Goal: Use online tool/utility: Utilize a website feature to perform a specific function

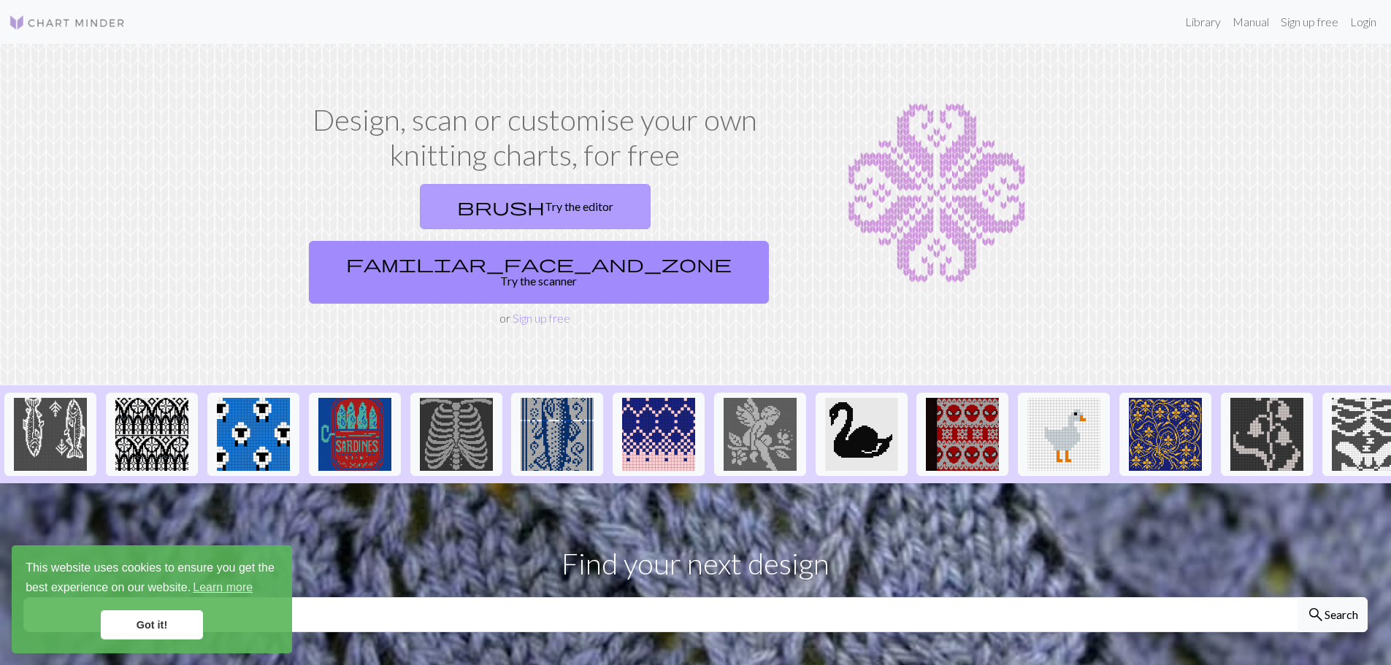
click at [425, 218] on link "brush Try the editor" at bounding box center [535, 206] width 231 height 45
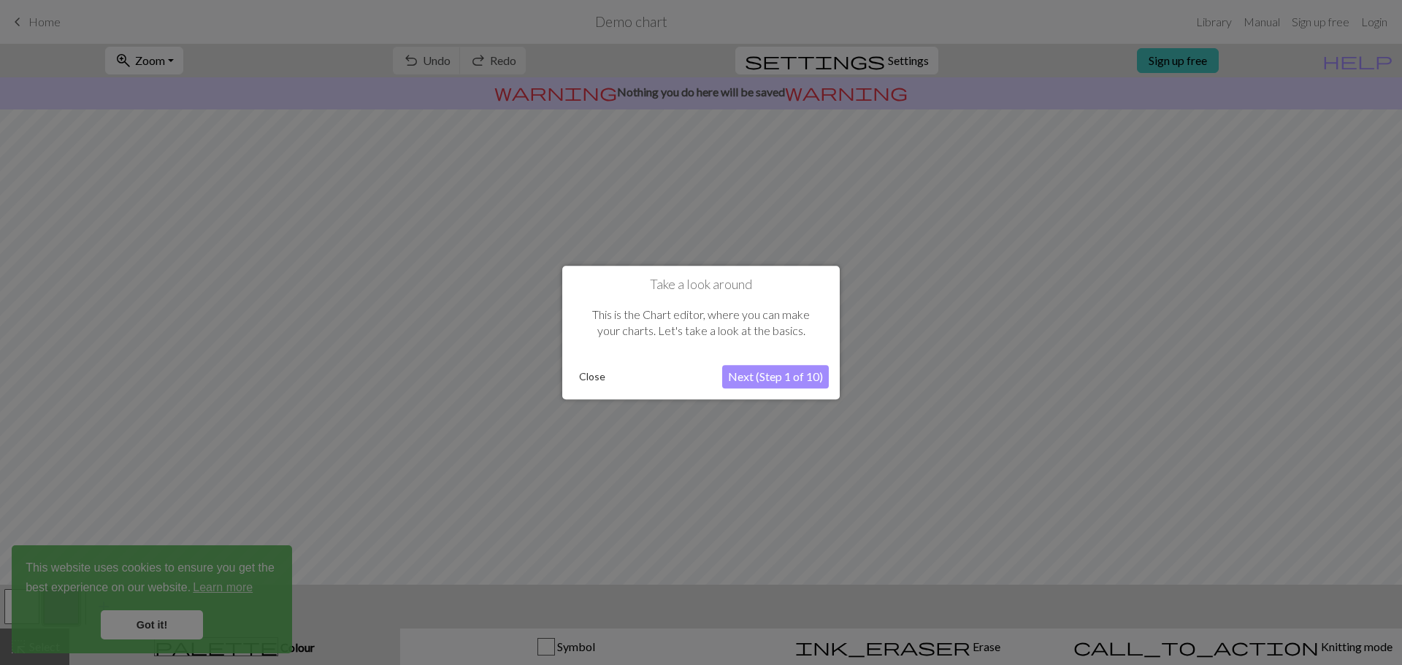
click at [770, 375] on button "Next (Step 1 of 10)" at bounding box center [775, 376] width 107 height 23
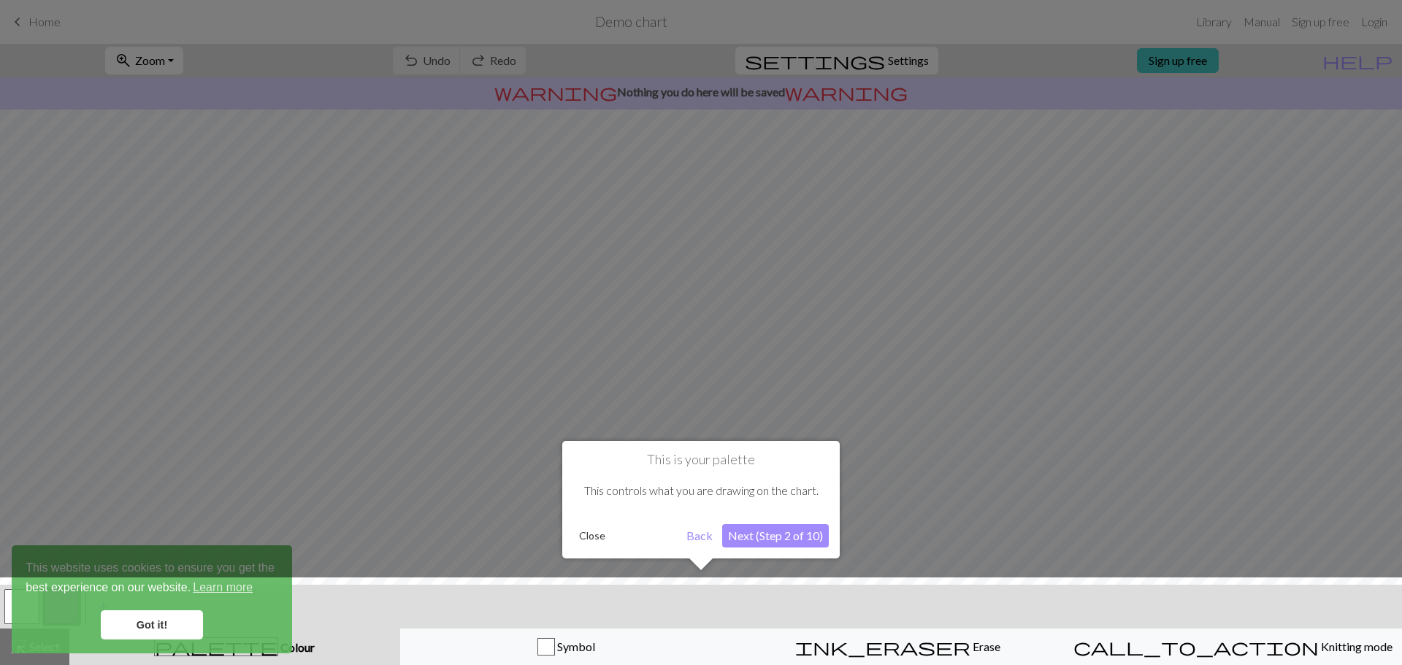
click at [775, 542] on button "Next (Step 2 of 10)" at bounding box center [775, 535] width 107 height 23
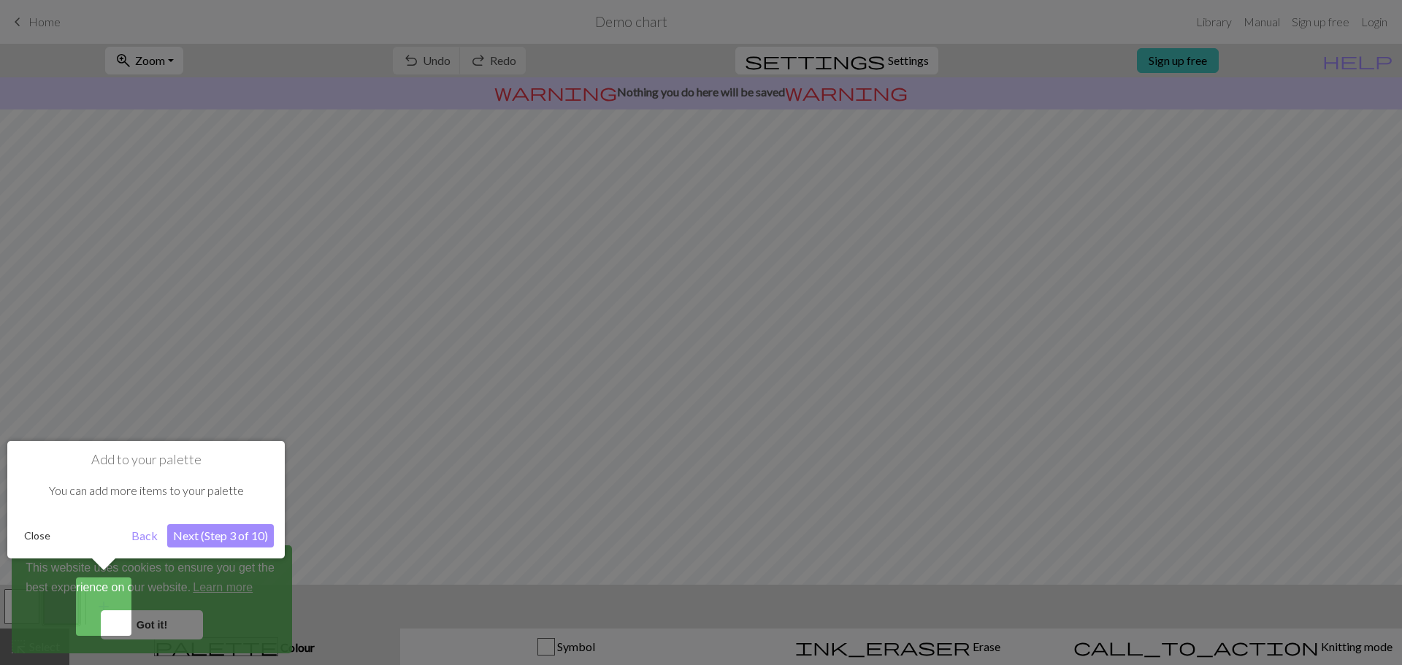
click at [221, 530] on button "Next (Step 3 of 10)" at bounding box center [220, 535] width 107 height 23
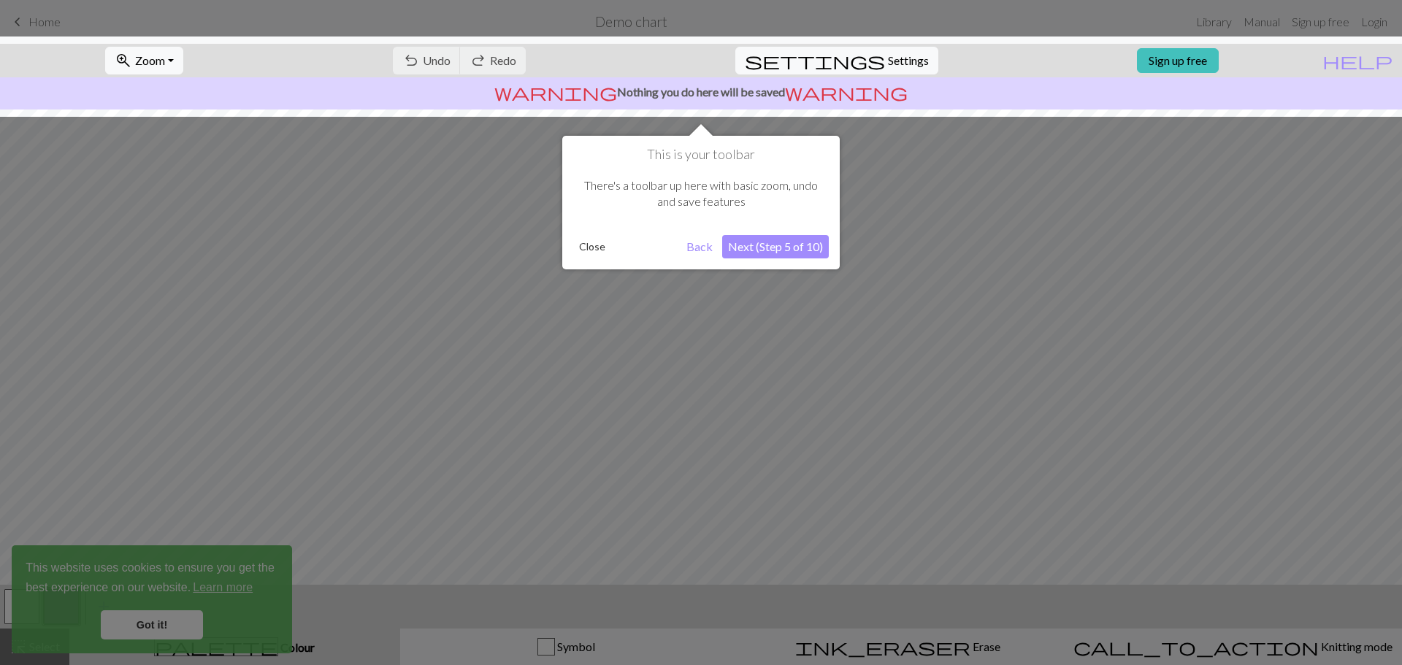
click at [771, 251] on button "Next (Step 5 of 10)" at bounding box center [775, 246] width 107 height 23
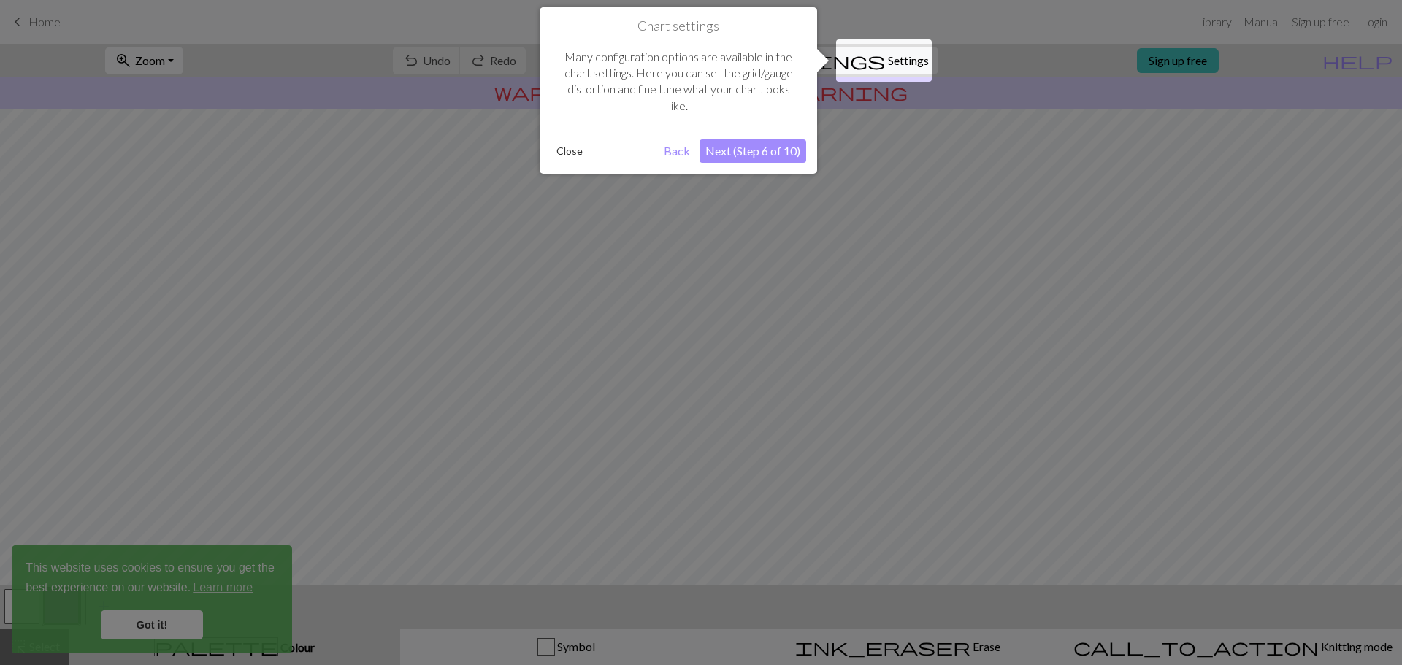
click at [554, 159] on button "Close" at bounding box center [570, 151] width 38 height 22
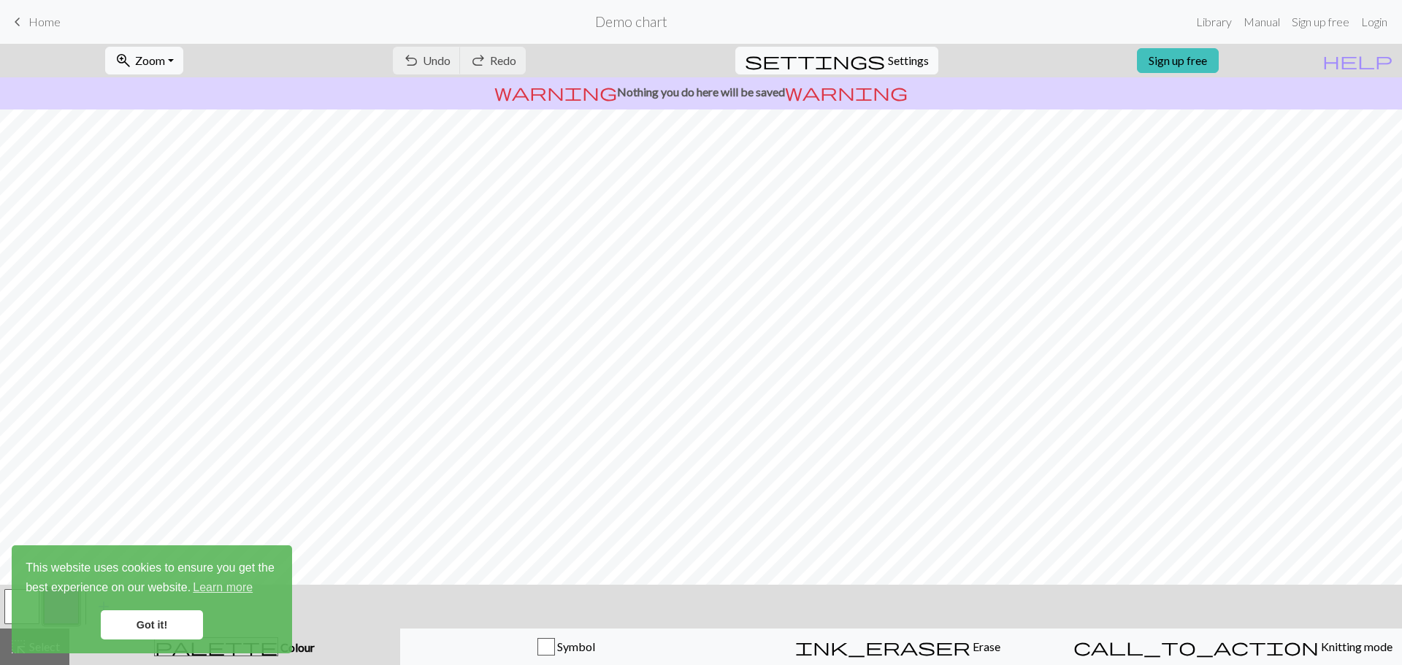
click at [30, 23] on span "Home" at bounding box center [44, 22] width 32 height 14
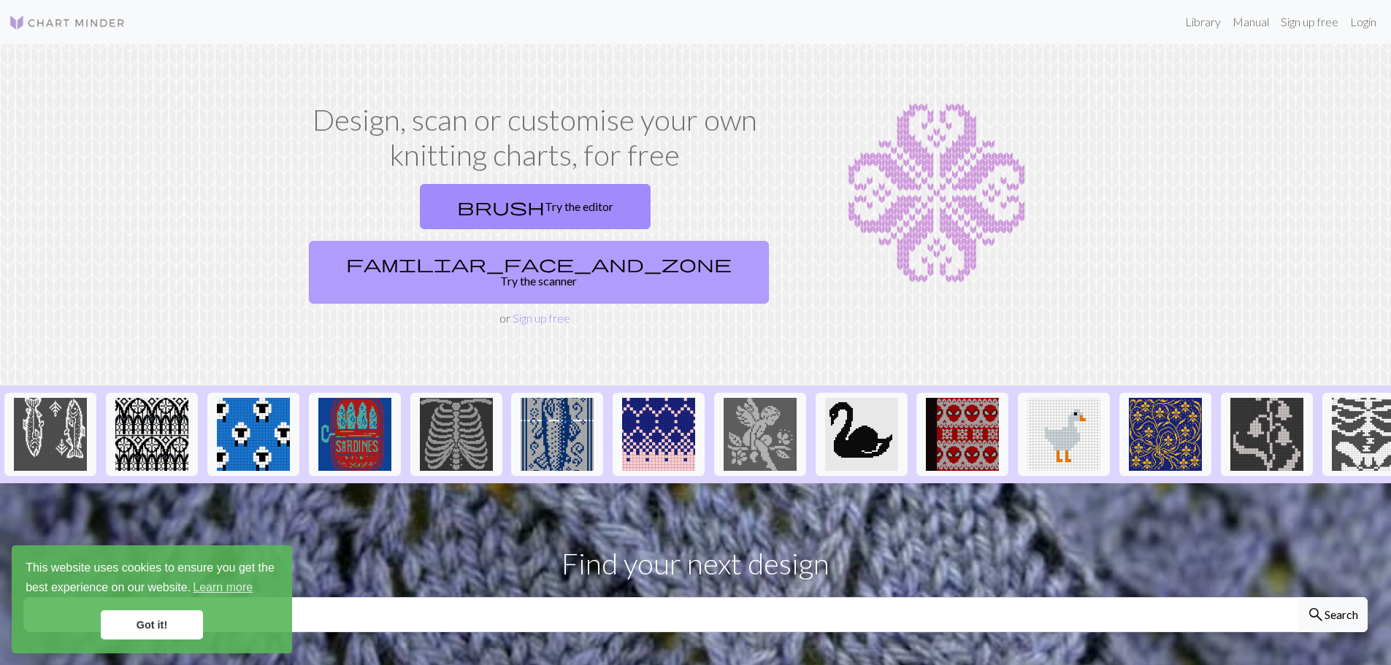
click at [637, 241] on link "familiar_face_and_zone Try the scanner" at bounding box center [539, 272] width 460 height 63
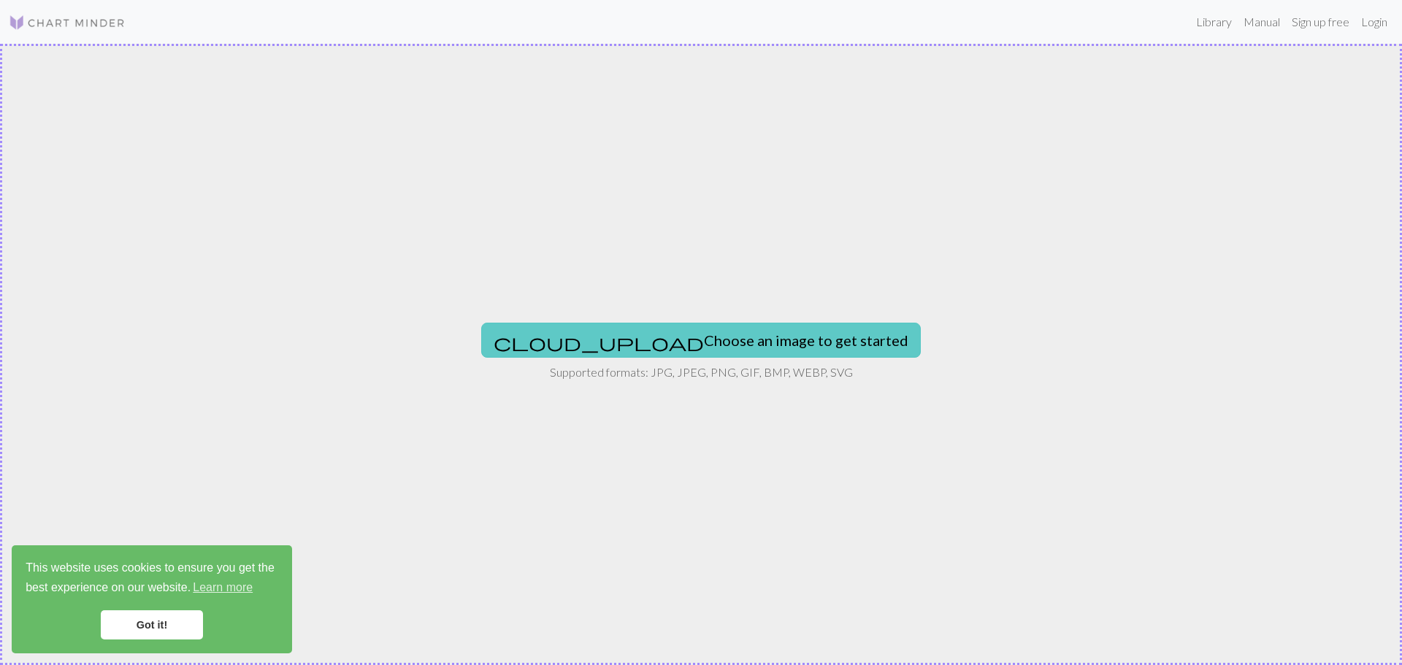
click at [697, 350] on button "cloud_upload Choose an image to get started" at bounding box center [701, 340] width 440 height 35
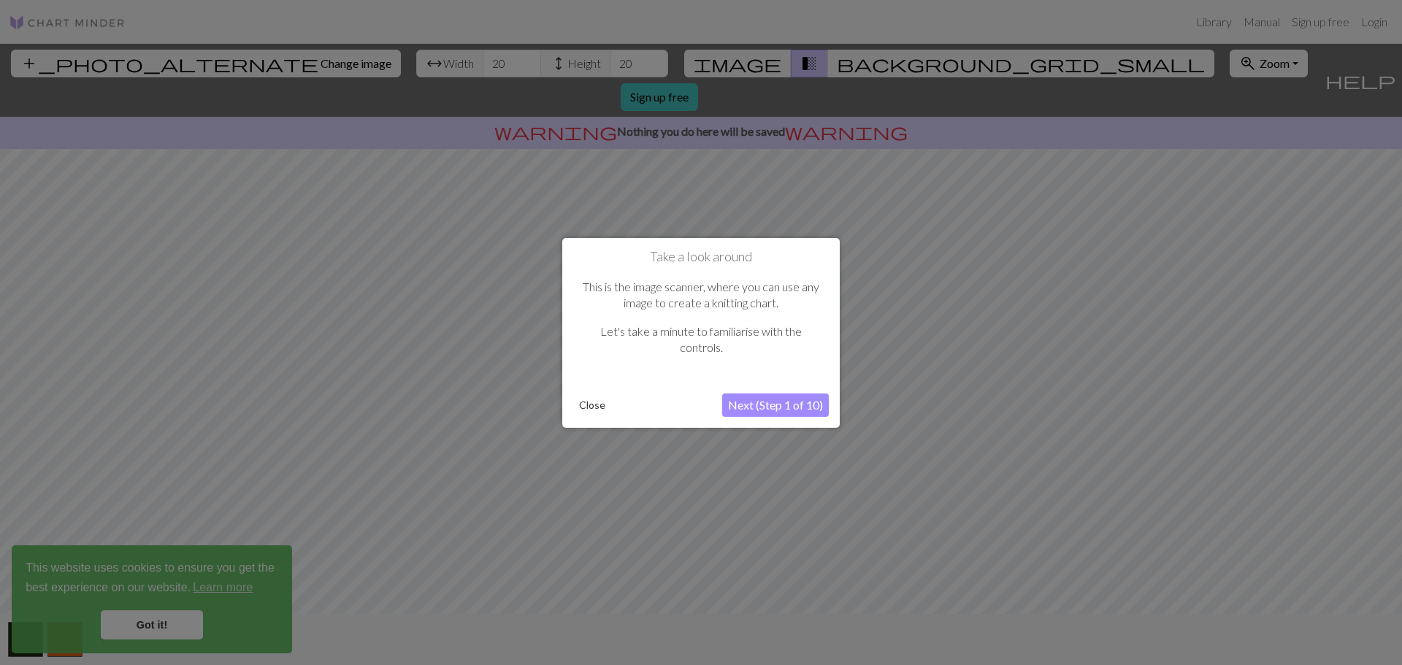
click at [757, 409] on button "Next (Step 1 of 10)" at bounding box center [775, 405] width 107 height 23
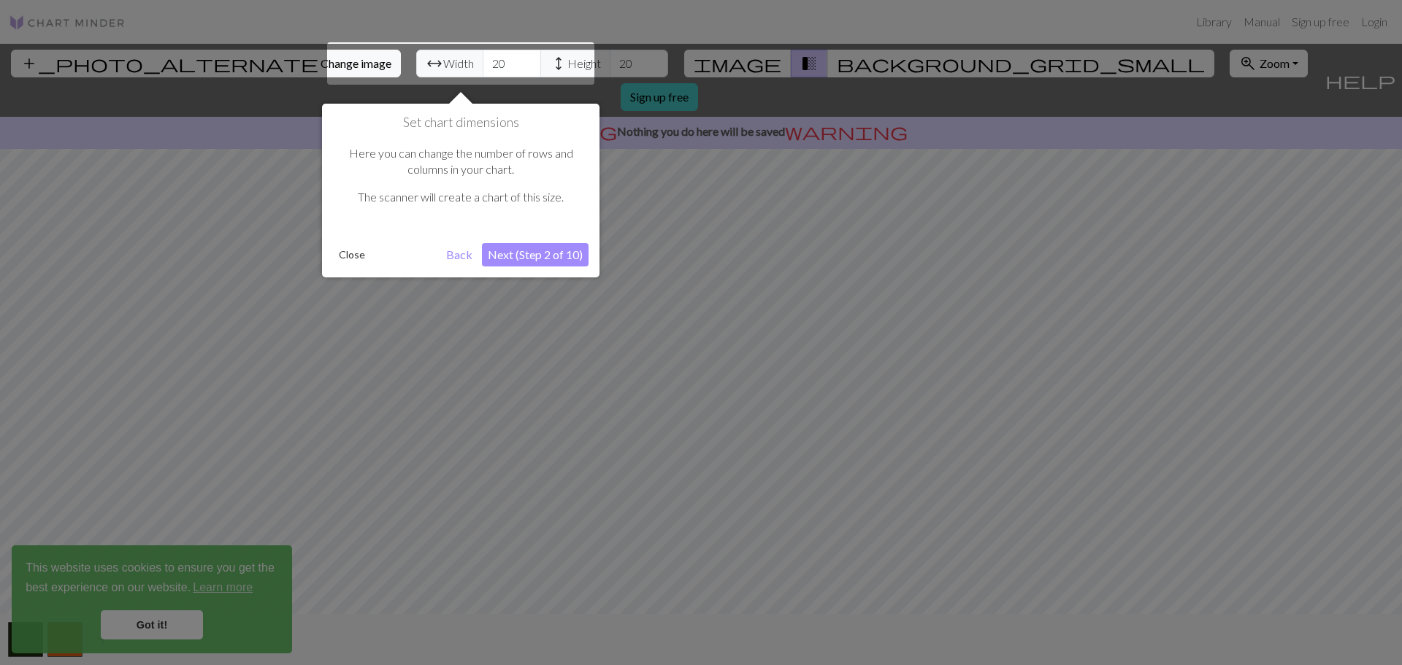
click at [337, 264] on button "Close" at bounding box center [352, 255] width 38 height 22
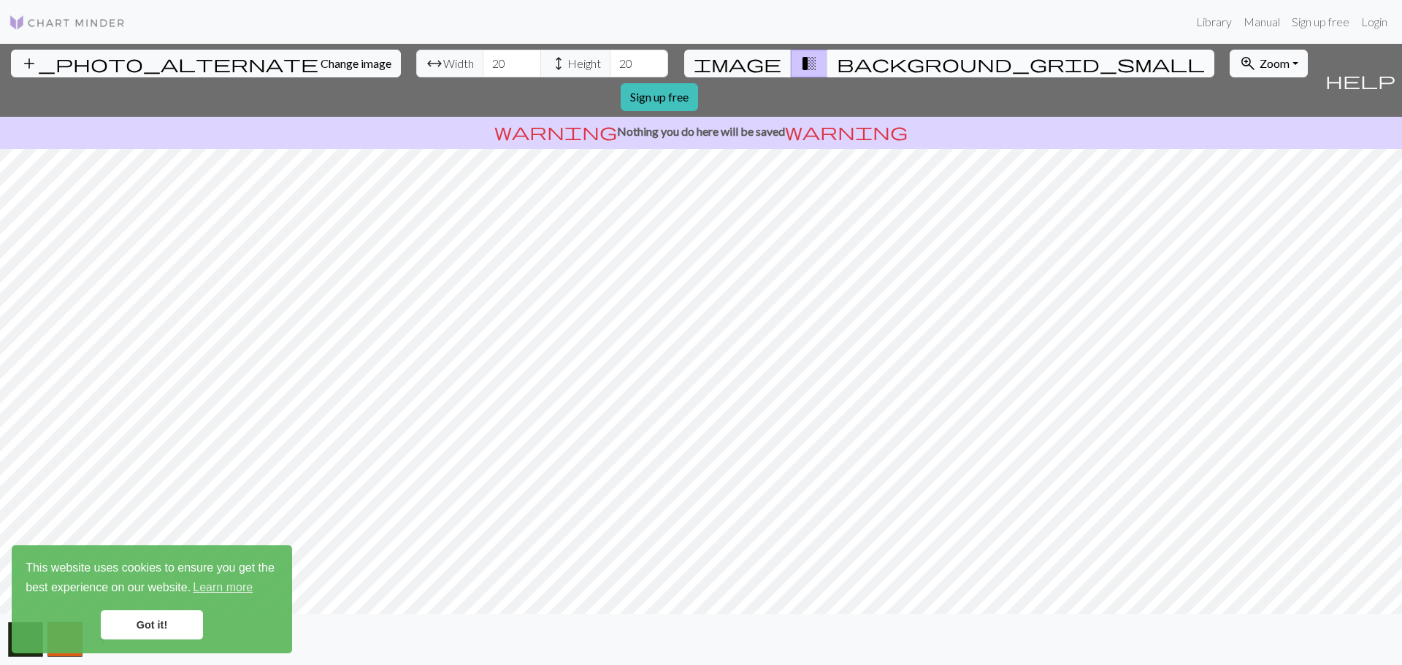
drag, startPoint x: 821, startPoint y: 56, endPoint x: 830, endPoint y: 59, distance: 9.5
click at [837, 59] on span "background_grid_small" at bounding box center [1021, 63] width 368 height 20
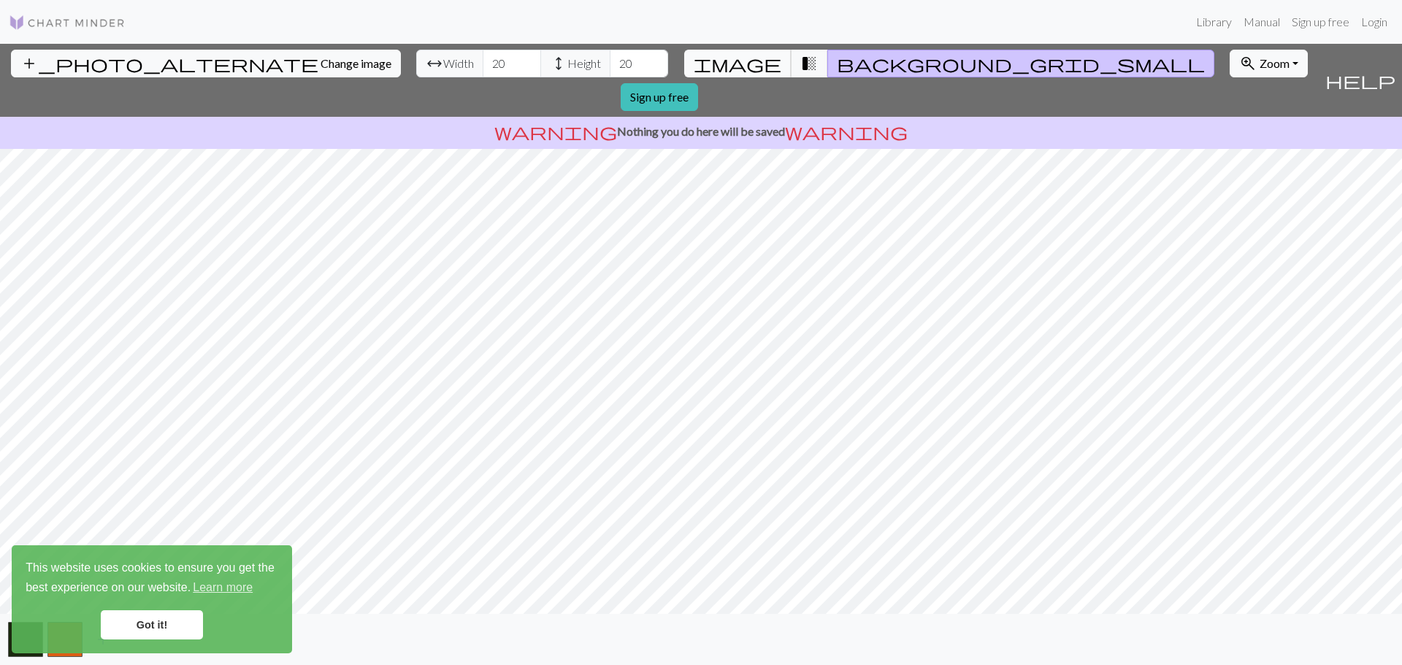
click at [763, 59] on button "image" at bounding box center [737, 64] width 107 height 28
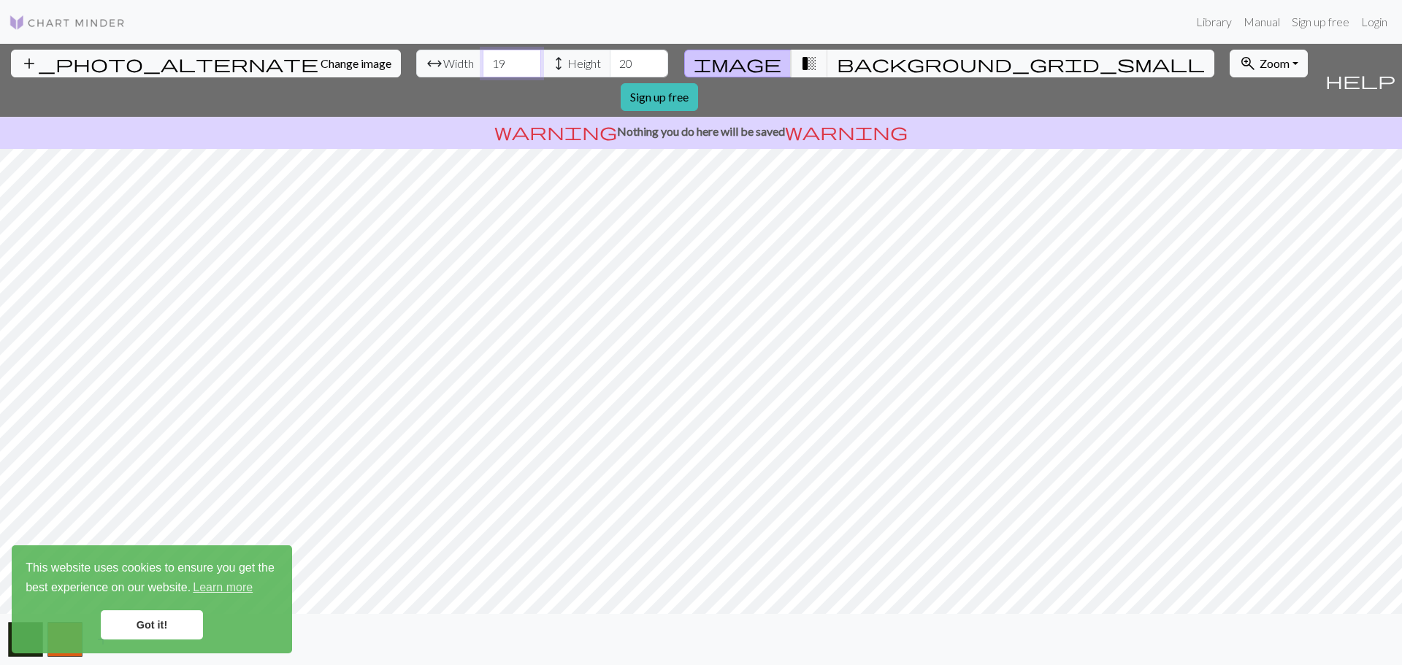
click at [483, 65] on input "19" at bounding box center [512, 64] width 58 height 28
type input "1"
type input "30"
click at [610, 63] on input "20" at bounding box center [639, 64] width 58 height 28
type input "2"
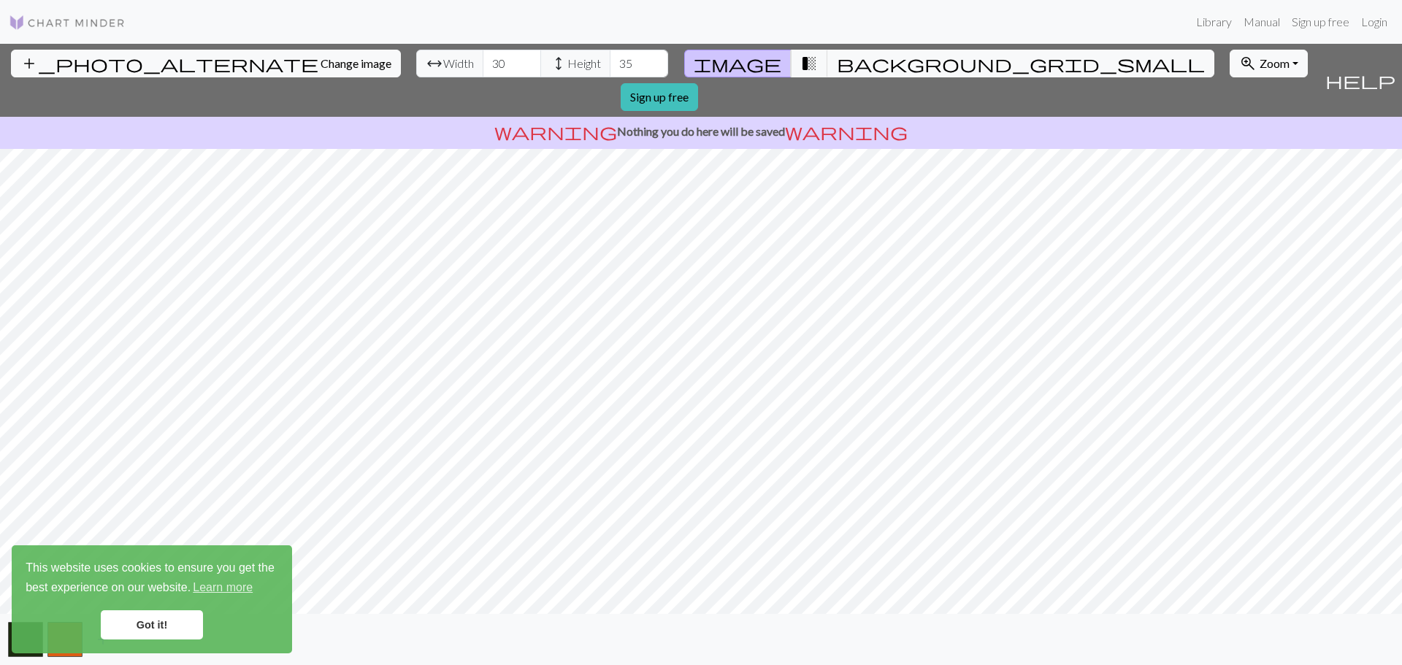
click at [949, 616] on div "add_photo_alternate Change image arrow_range Width 30 height Height 35 image tr…" at bounding box center [701, 355] width 1402 height 622
click at [443, 71] on span "Width" at bounding box center [458, 64] width 31 height 18
click at [567, 69] on span "Height" at bounding box center [584, 64] width 34 height 18
drag, startPoint x: 567, startPoint y: 61, endPoint x: 576, endPoint y: 69, distance: 11.9
click at [610, 69] on input "36" at bounding box center [639, 64] width 58 height 28
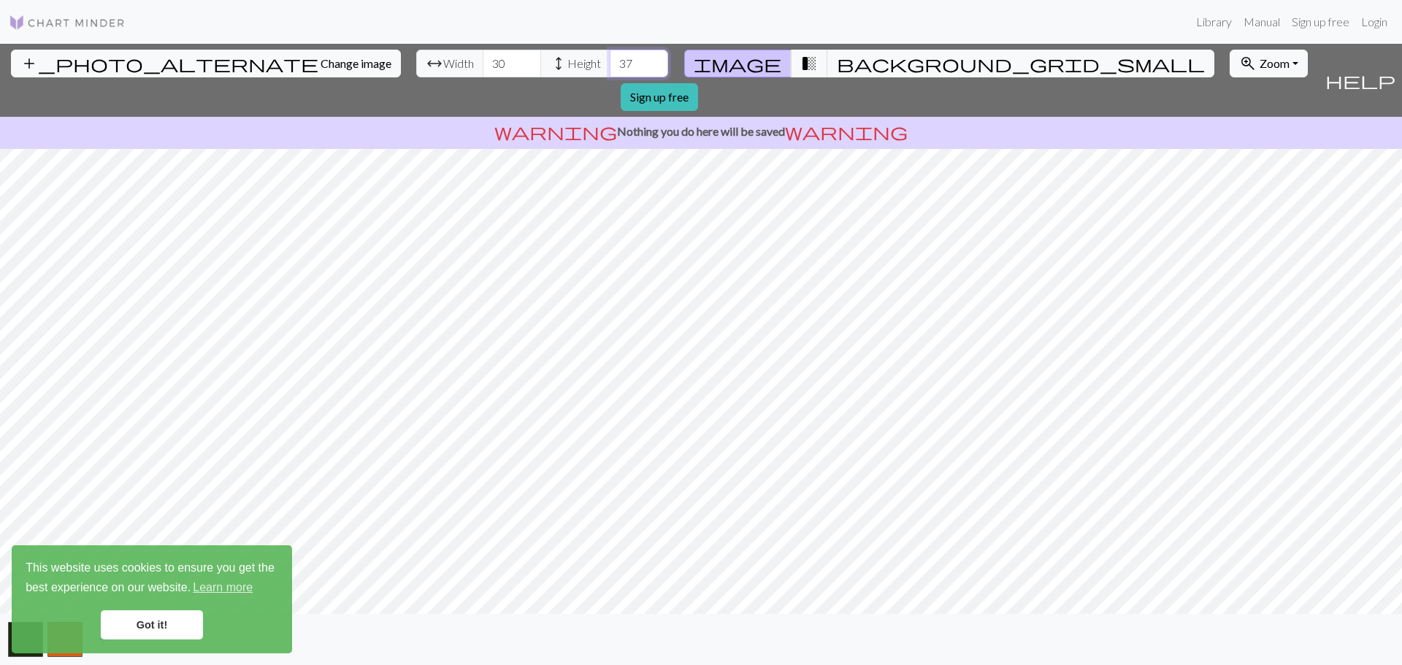
click at [610, 57] on input "37" at bounding box center [639, 64] width 58 height 28
click at [610, 69] on input "36" at bounding box center [639, 64] width 58 height 28
type input "35"
click at [610, 69] on input "35" at bounding box center [639, 64] width 58 height 28
click at [837, 64] on span "background_grid_small" at bounding box center [1021, 63] width 368 height 20
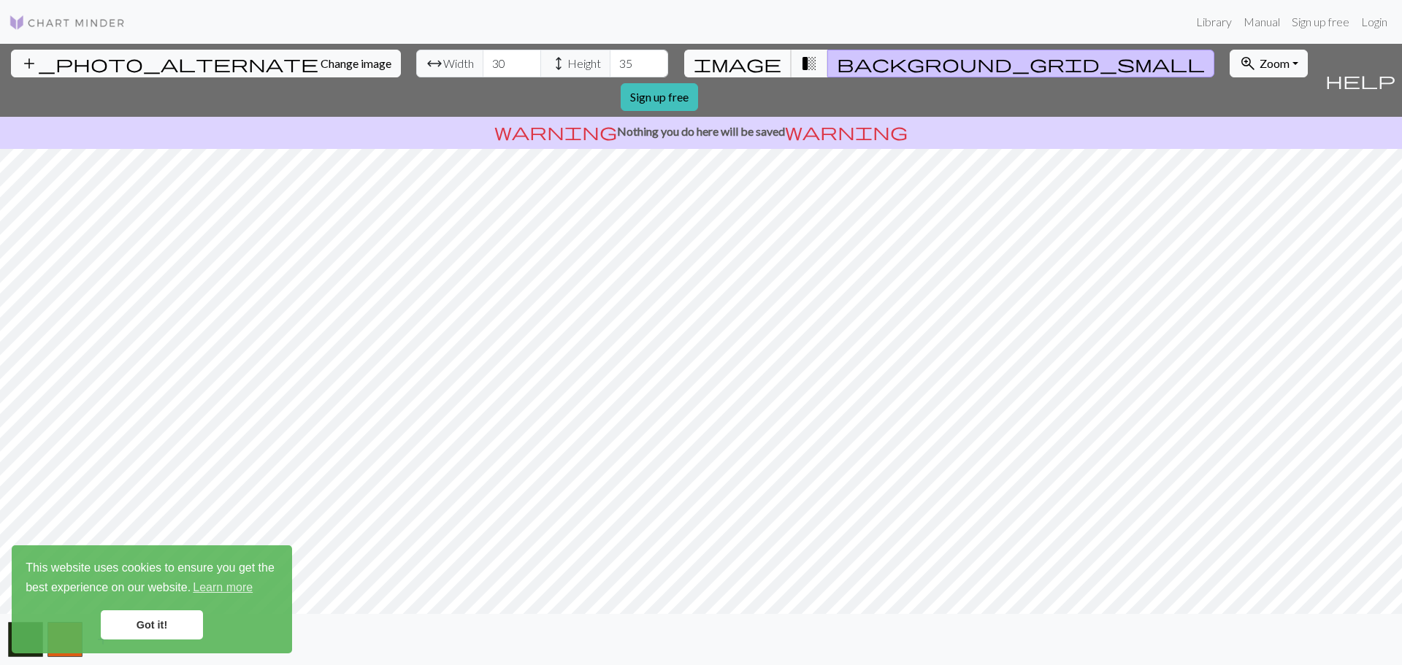
click at [768, 71] on button "image" at bounding box center [737, 64] width 107 height 28
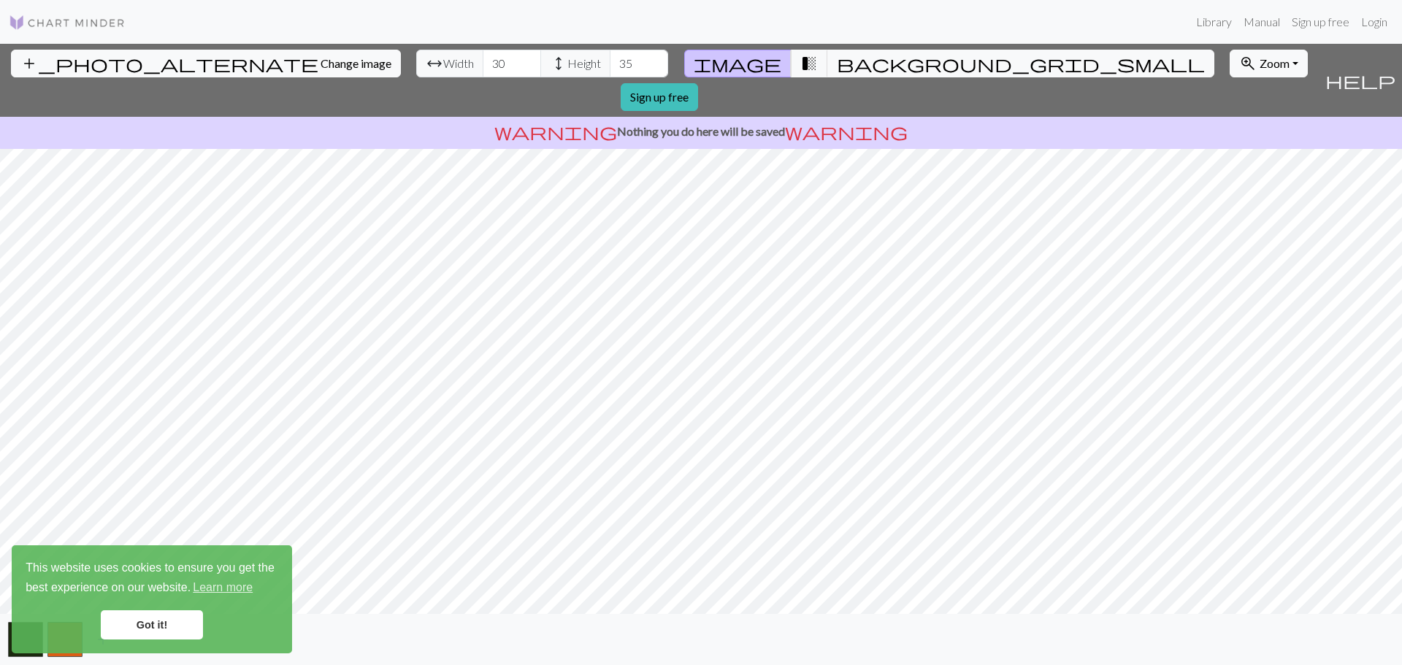
click at [550, 66] on span "height" at bounding box center [559, 63] width 18 height 20
click at [800, 69] on span "transition_fade" at bounding box center [809, 63] width 18 height 20
click at [754, 74] on button "image" at bounding box center [737, 64] width 107 height 28
click at [1230, 72] on button "zoom_in Zoom Zoom" at bounding box center [1269, 64] width 78 height 28
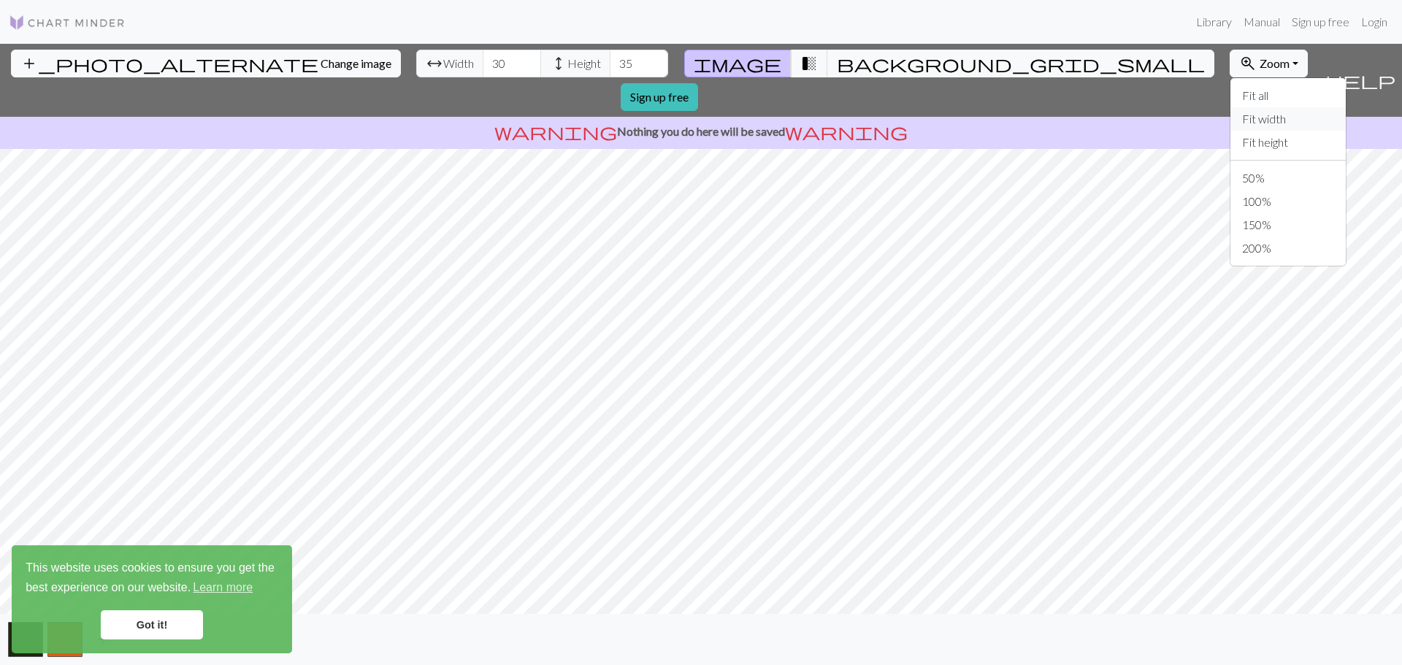
click at [1231, 129] on button "Fit width" at bounding box center [1288, 118] width 115 height 23
click at [1230, 51] on button "zoom_in Zoom Zoom" at bounding box center [1269, 64] width 78 height 28
click at [1231, 99] on button "Fit all" at bounding box center [1288, 95] width 115 height 23
click at [168, 630] on link "Got it!" at bounding box center [152, 625] width 102 height 29
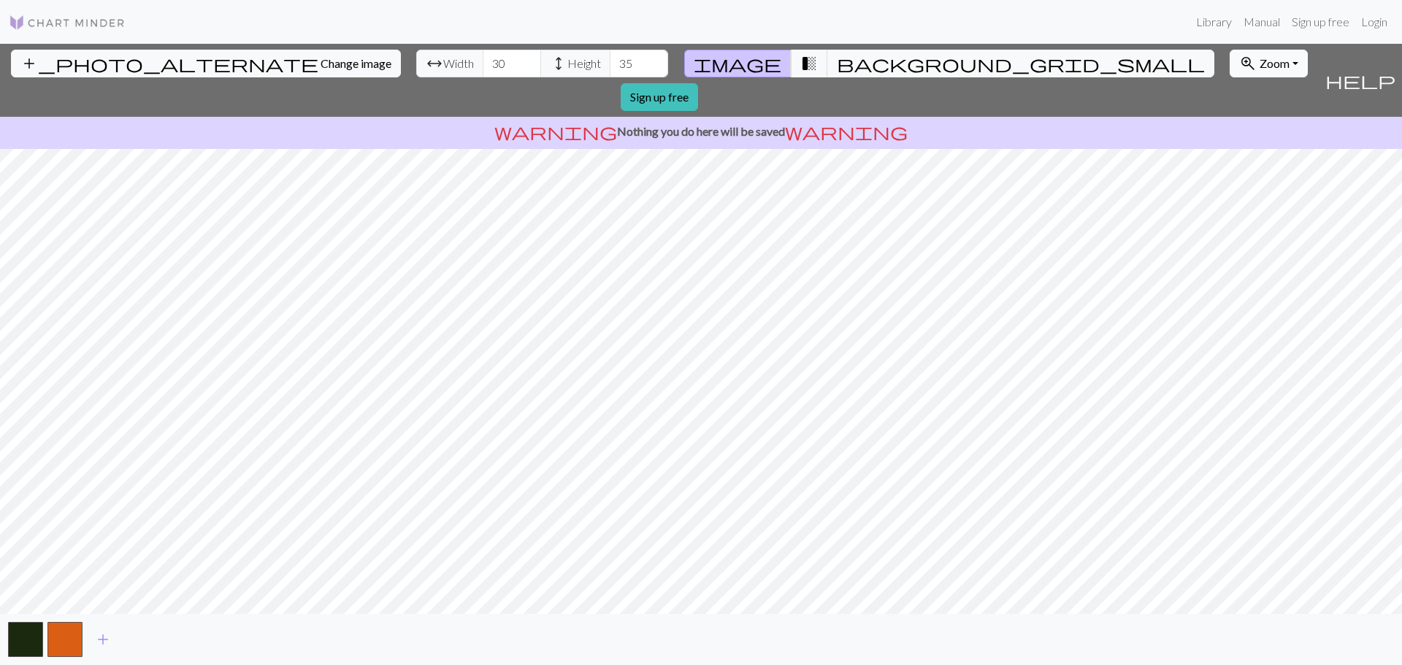
drag, startPoint x: 1073, startPoint y: 64, endPoint x: 1063, endPoint y: 67, distance: 9.9
click at [1063, 66] on div "add_photo_alternate Change image arrow_range Width 30 height Height 35 image tr…" at bounding box center [659, 80] width 1319 height 73
click at [1230, 69] on button "zoom_in Zoom Zoom" at bounding box center [1269, 64] width 78 height 28
click at [1231, 188] on button "50%" at bounding box center [1288, 178] width 115 height 23
drag, startPoint x: 371, startPoint y: 74, endPoint x: 444, endPoint y: 71, distance: 73.1
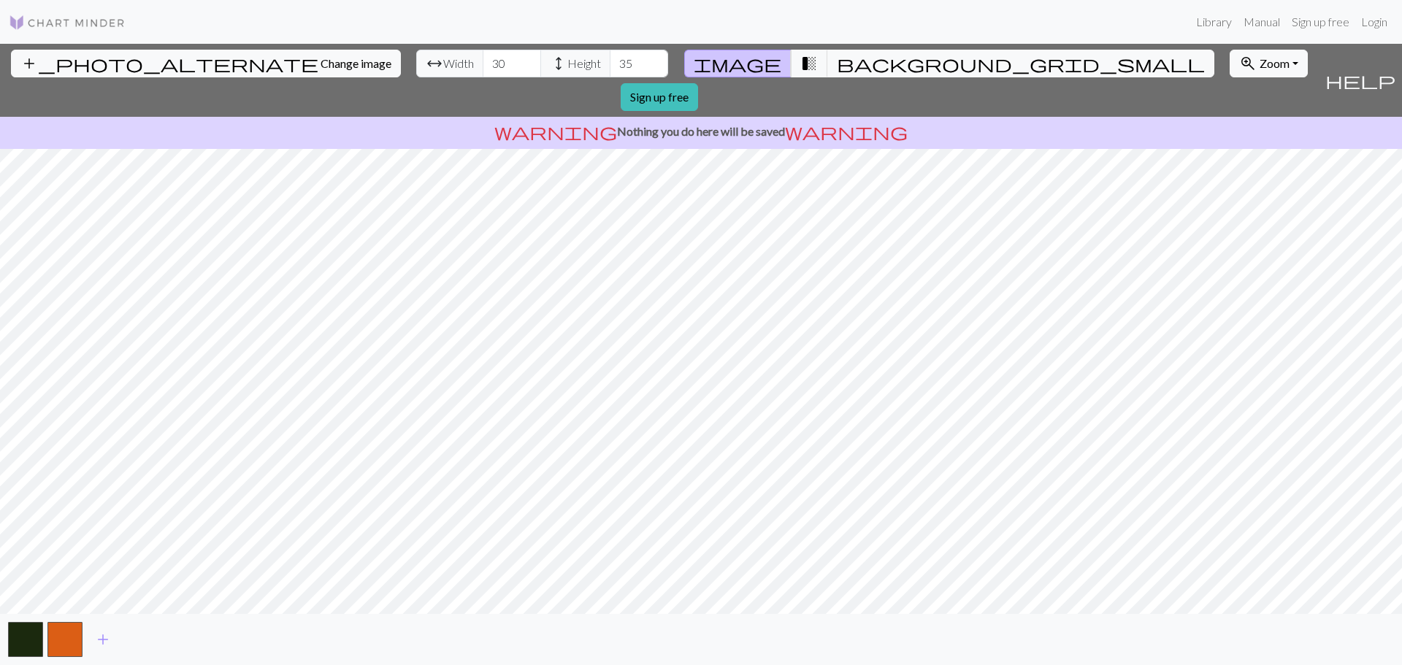
click at [416, 74] on span "arrow_range Width" at bounding box center [449, 64] width 67 height 28
click at [567, 67] on span "Height" at bounding box center [584, 64] width 34 height 18
click at [1260, 64] on span "Zoom" at bounding box center [1275, 63] width 30 height 14
click at [837, 64] on span "background_grid_small" at bounding box center [1021, 63] width 368 height 20
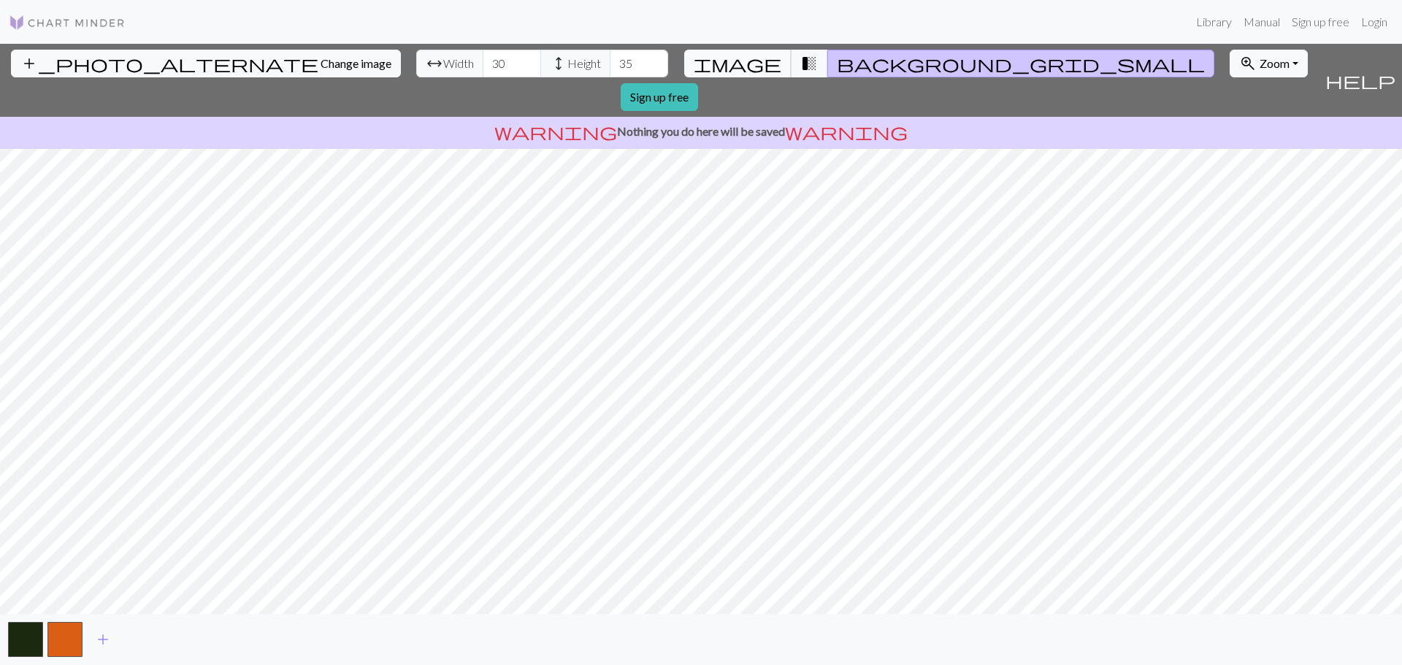
click at [750, 68] on span "image" at bounding box center [738, 63] width 88 height 20
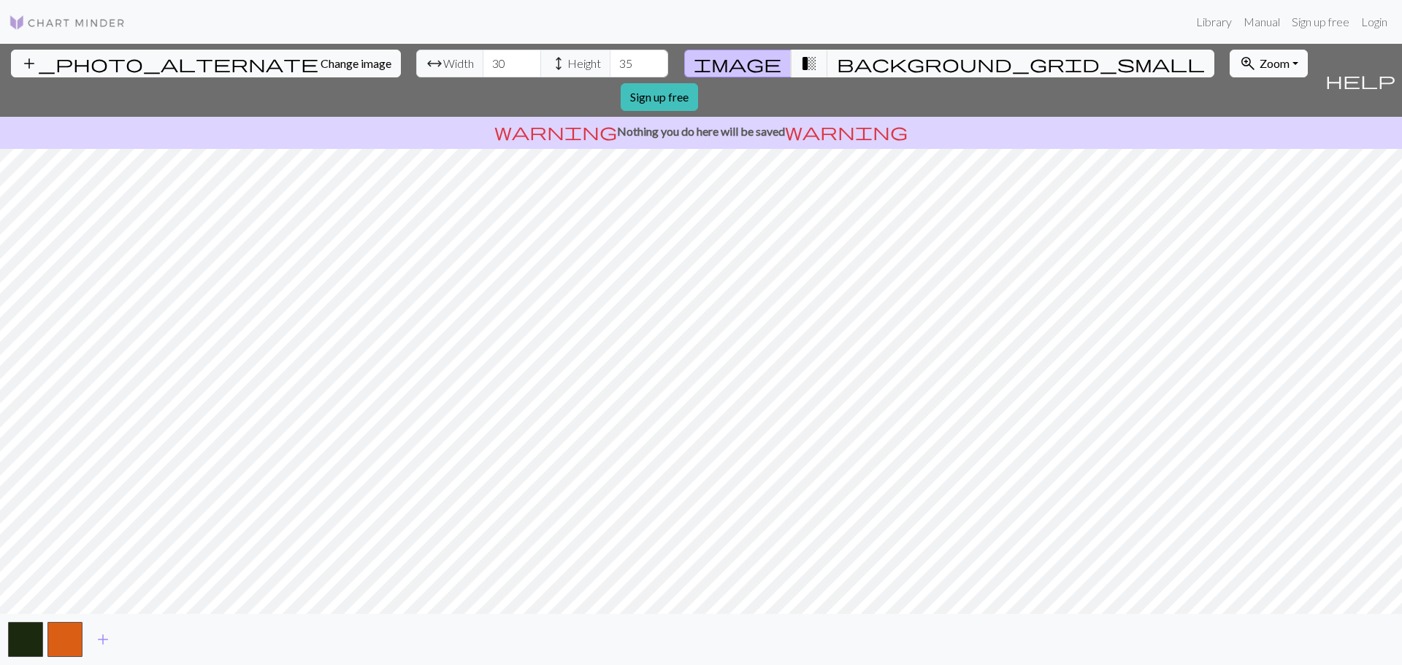
click at [1230, 50] on button "zoom_in Zoom Zoom" at bounding box center [1269, 64] width 78 height 28
click at [1231, 95] on button "Fit all" at bounding box center [1288, 95] width 115 height 23
click at [104, 633] on span "add" at bounding box center [103, 640] width 18 height 20
click at [140, 638] on span "add" at bounding box center [143, 640] width 18 height 20
click at [177, 636] on span "add" at bounding box center [182, 640] width 18 height 20
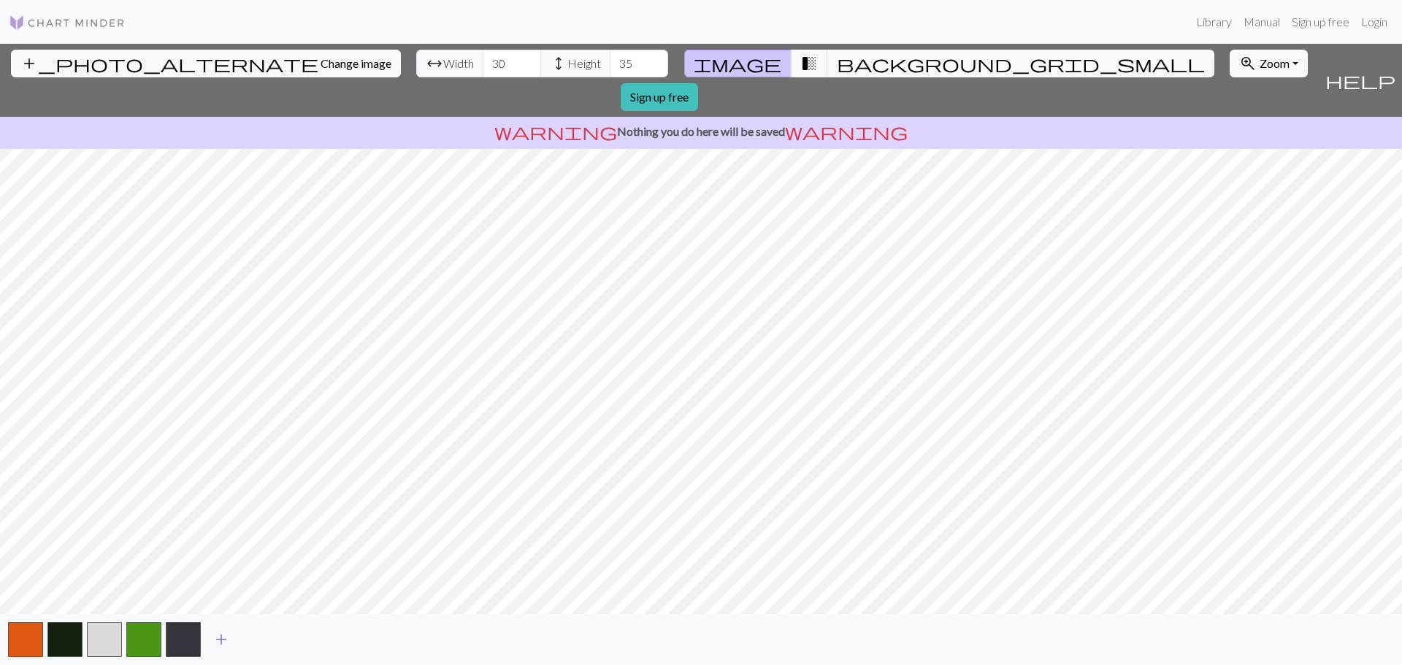
click at [223, 642] on span "add" at bounding box center [222, 640] width 18 height 20
click at [255, 643] on span "add" at bounding box center [261, 640] width 18 height 20
click at [296, 643] on span "add" at bounding box center [300, 640] width 18 height 20
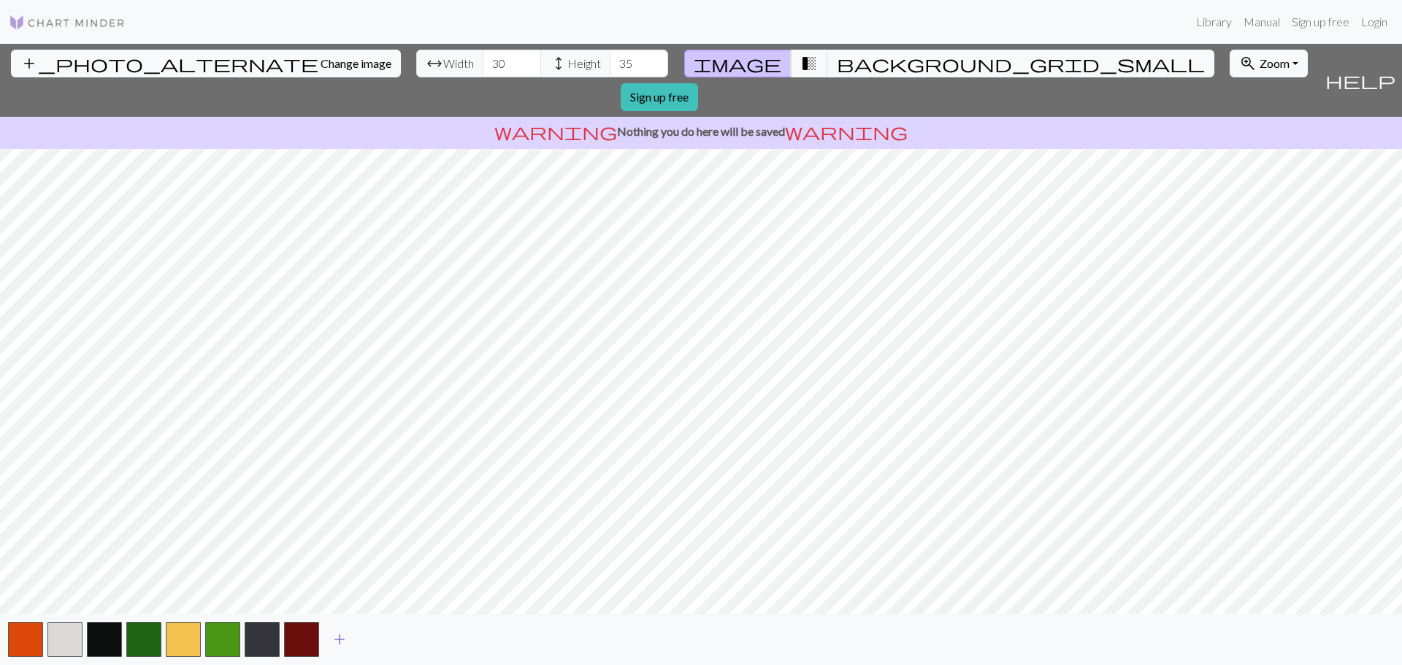
click at [347, 641] on span "add" at bounding box center [340, 640] width 18 height 20
click at [385, 638] on span "add" at bounding box center [379, 640] width 18 height 20
click at [413, 638] on span "add" at bounding box center [419, 640] width 18 height 20
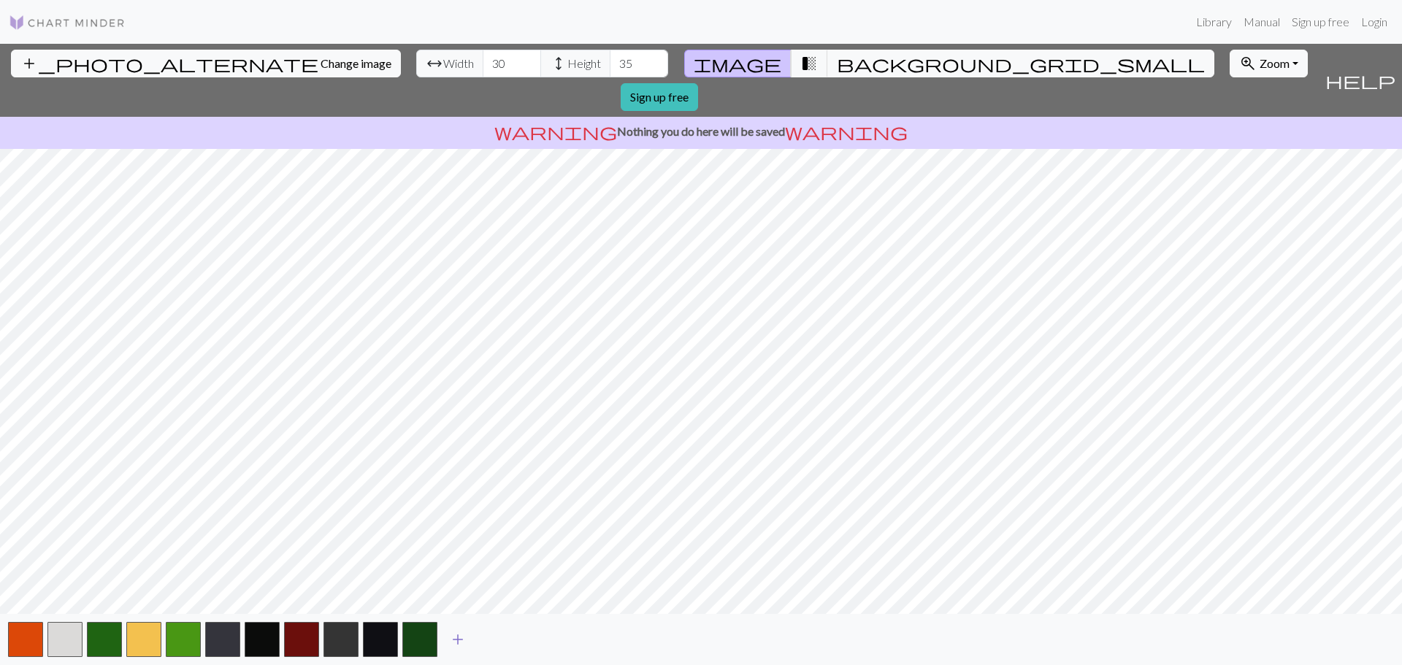
click at [446, 641] on button "add" at bounding box center [458, 640] width 37 height 28
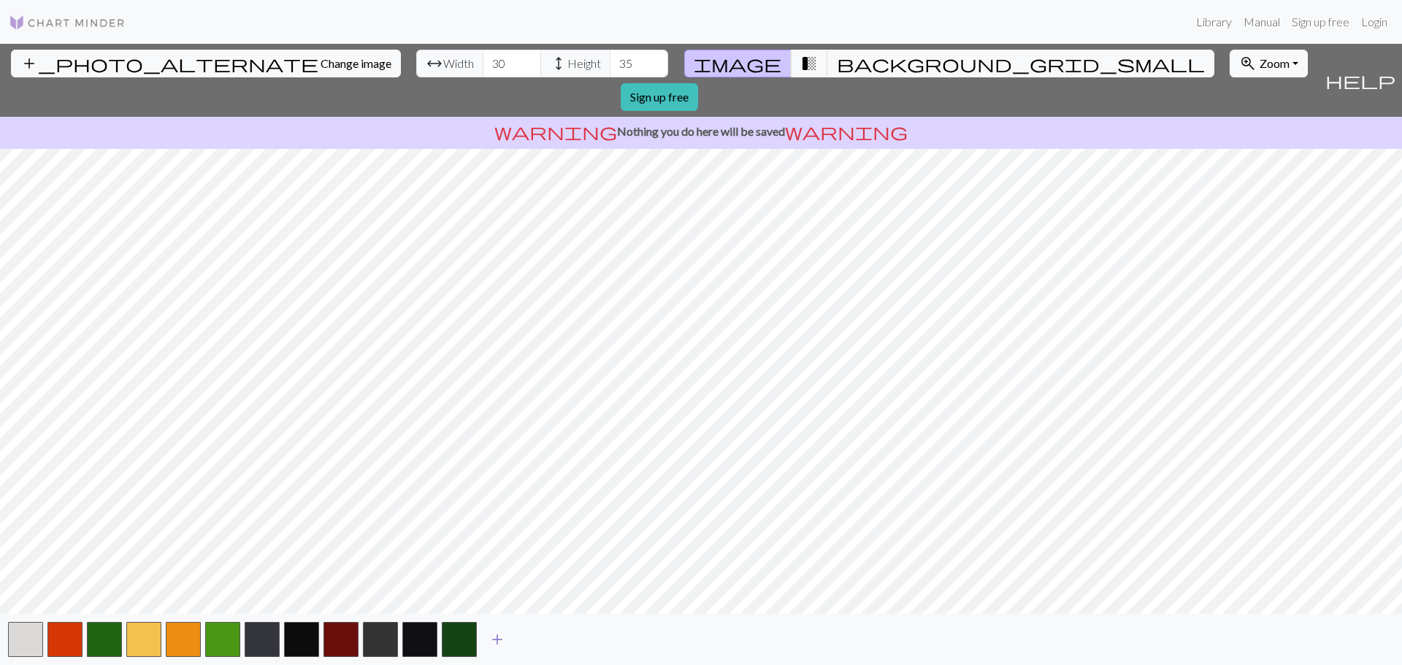
click at [501, 641] on span "add" at bounding box center [498, 640] width 18 height 20
click at [535, 641] on span "add" at bounding box center [537, 640] width 18 height 20
click at [591, 639] on button "add" at bounding box center [576, 640] width 37 height 28
click at [624, 639] on button "add" at bounding box center [615, 640] width 37 height 28
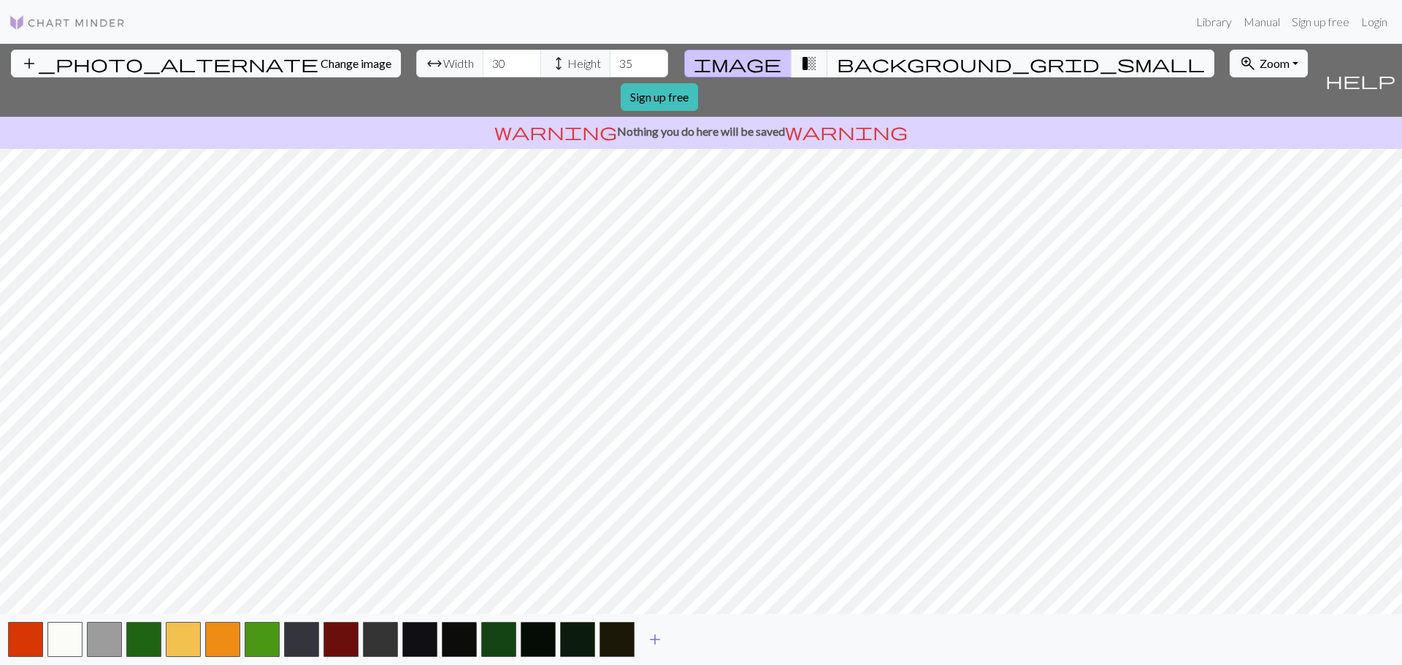
click at [668, 640] on button "add" at bounding box center [655, 640] width 37 height 28
click at [702, 639] on span "add" at bounding box center [695, 640] width 18 height 20
click at [497, 648] on button "button" at bounding box center [498, 639] width 35 height 35
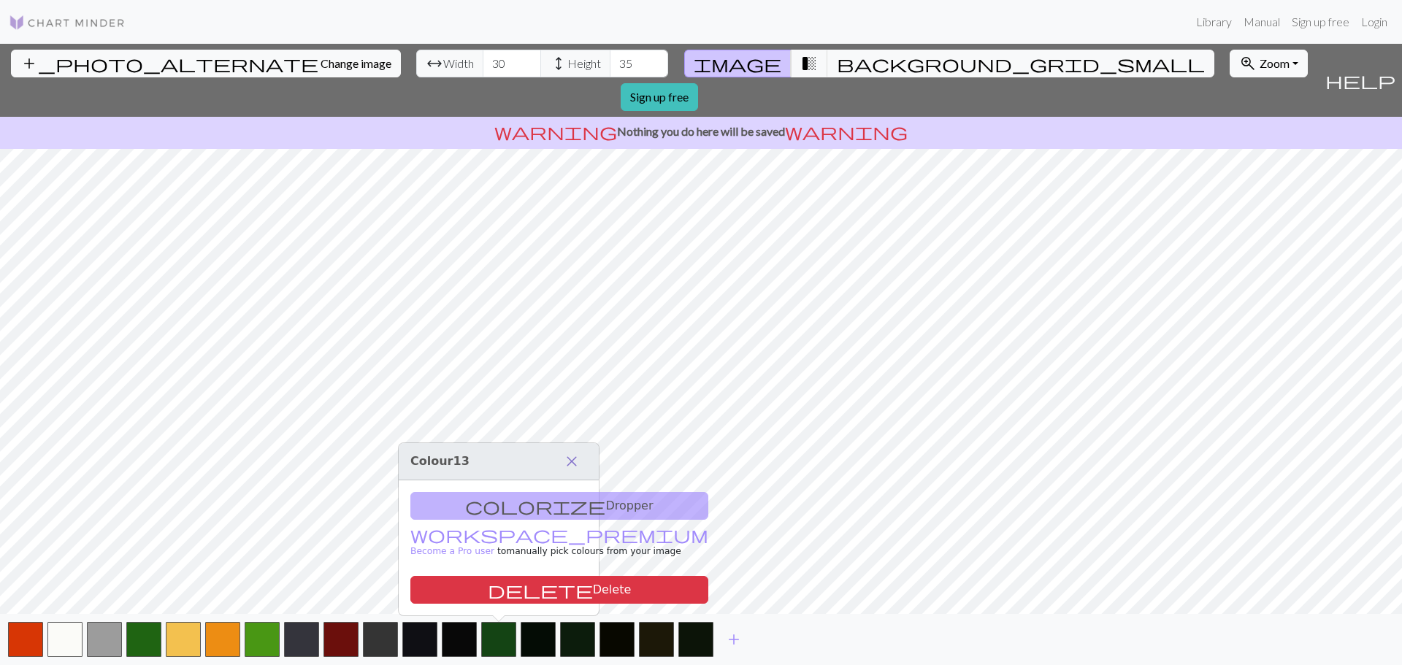
click at [575, 466] on span "close" at bounding box center [572, 461] width 18 height 20
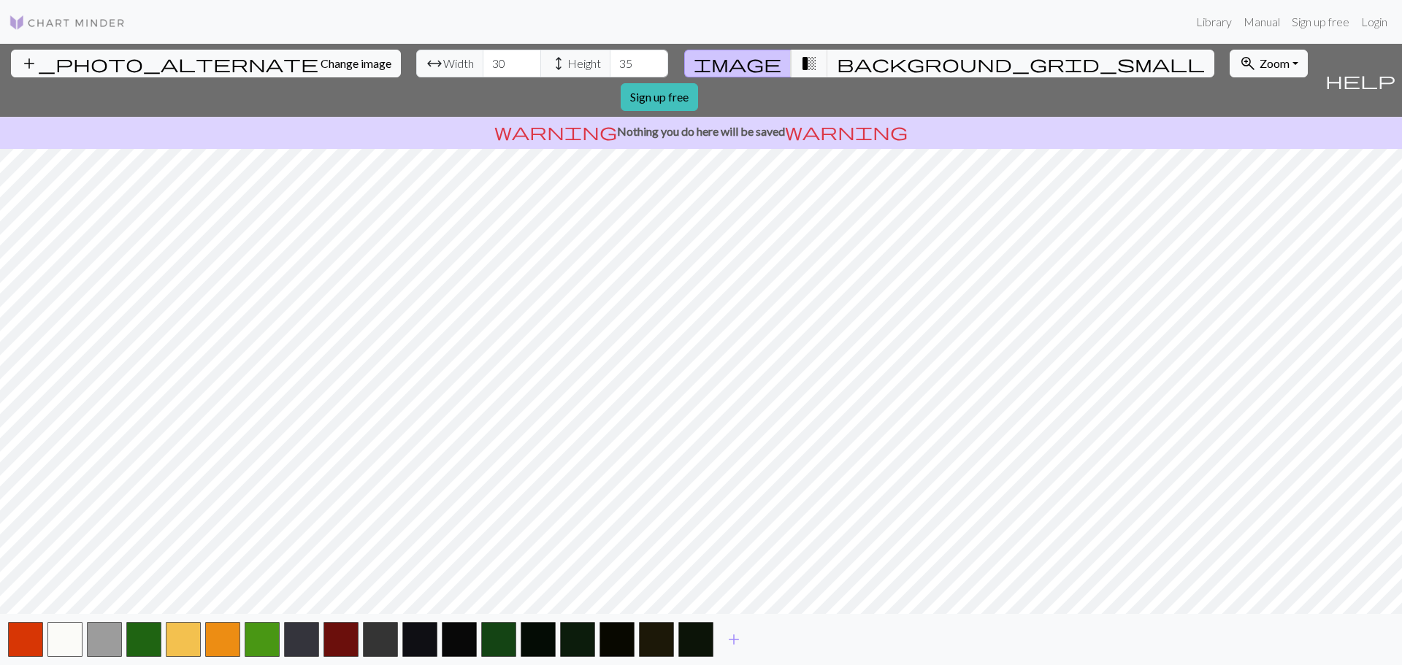
click at [865, 61] on div "add_photo_alternate Change image arrow_range Width 30 height Height 35 image tr…" at bounding box center [659, 80] width 1319 height 73
click at [840, 63] on button "background_grid_small" at bounding box center [1020, 64] width 387 height 28
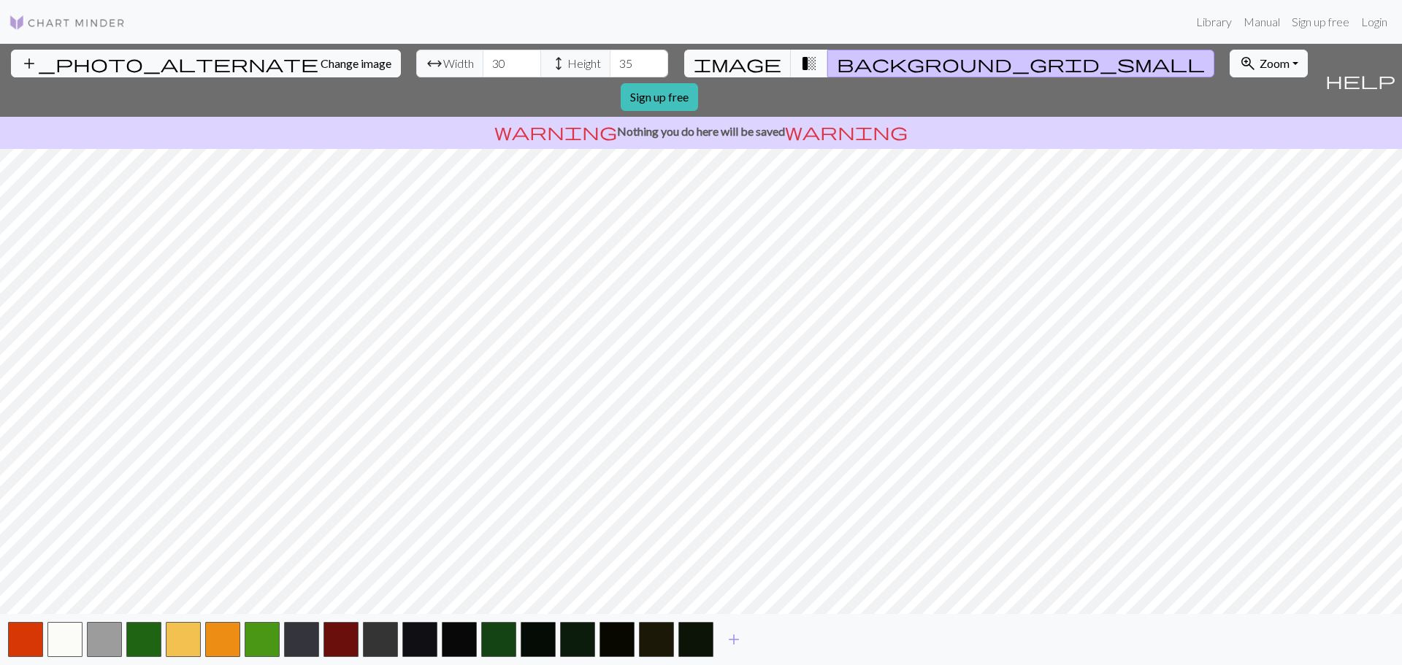
click at [800, 69] on span "transition_fade" at bounding box center [809, 63] width 18 height 20
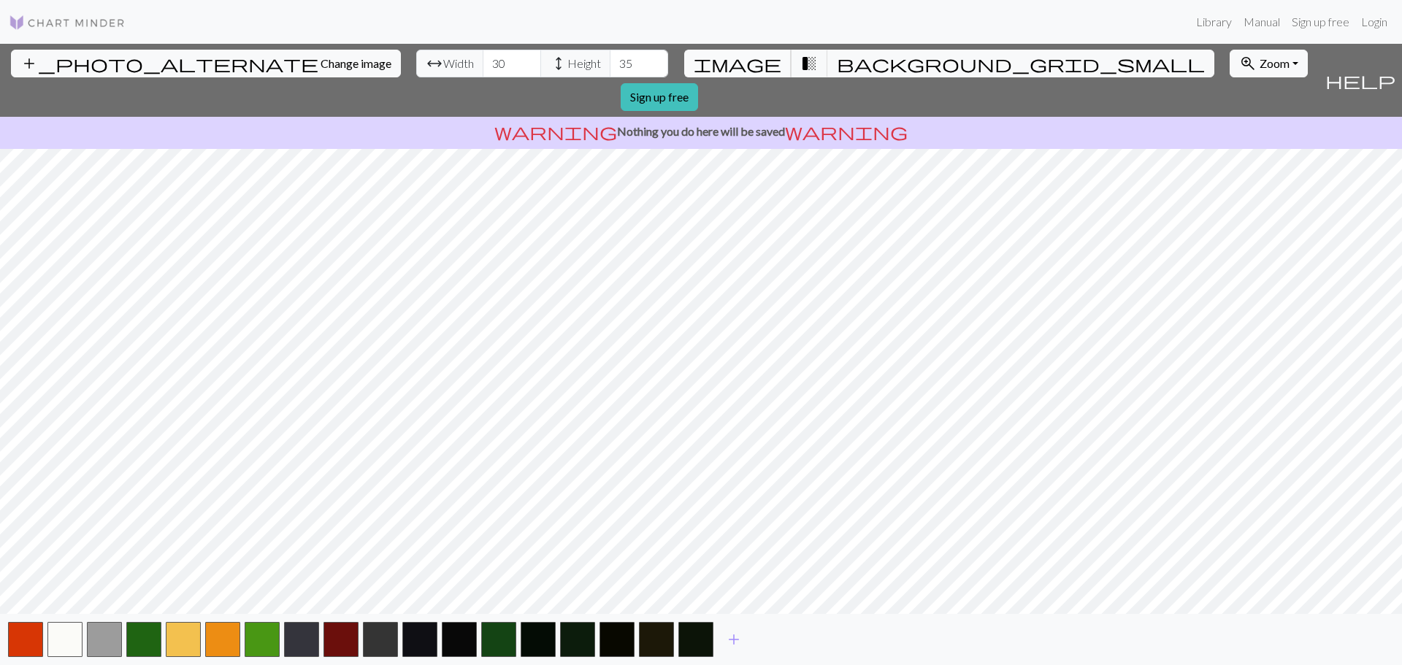
click at [756, 65] on span "image" at bounding box center [738, 63] width 88 height 20
click at [803, 68] on button "transition_fade" at bounding box center [809, 64] width 37 height 28
click at [837, 66] on span "background_grid_small" at bounding box center [1021, 63] width 368 height 20
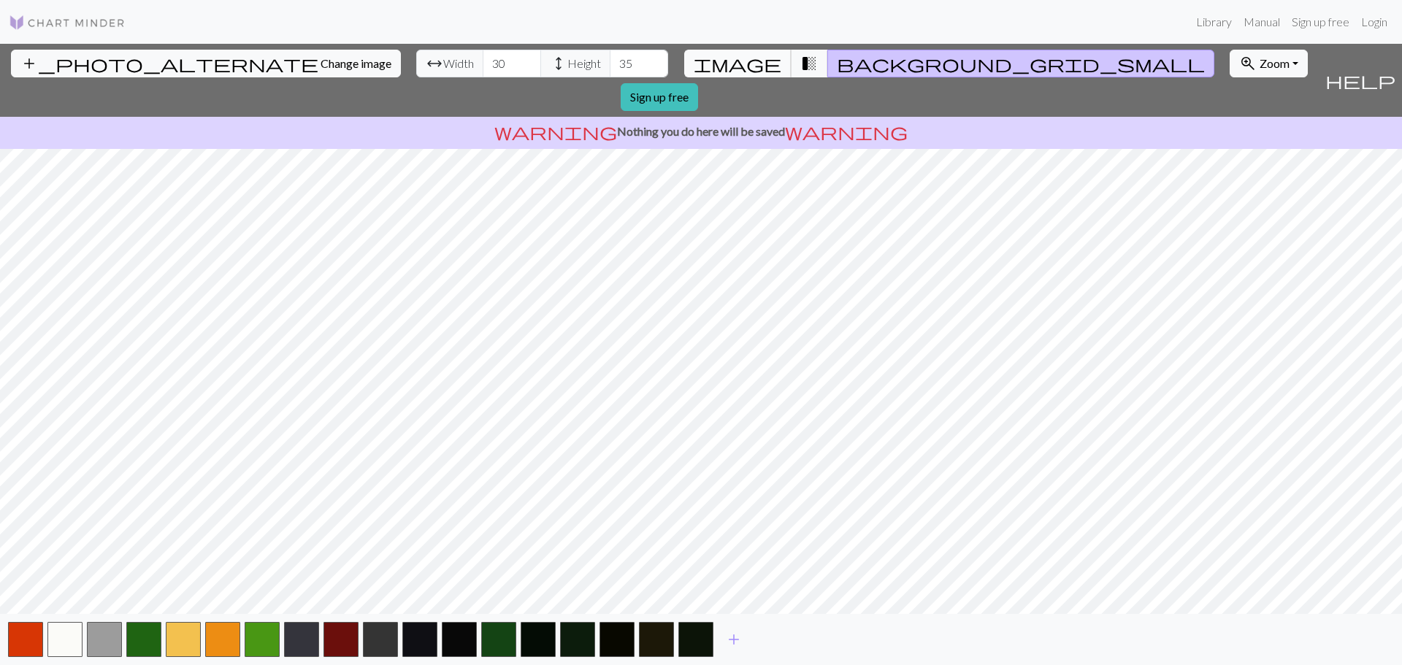
click at [741, 61] on button "image" at bounding box center [737, 64] width 107 height 28
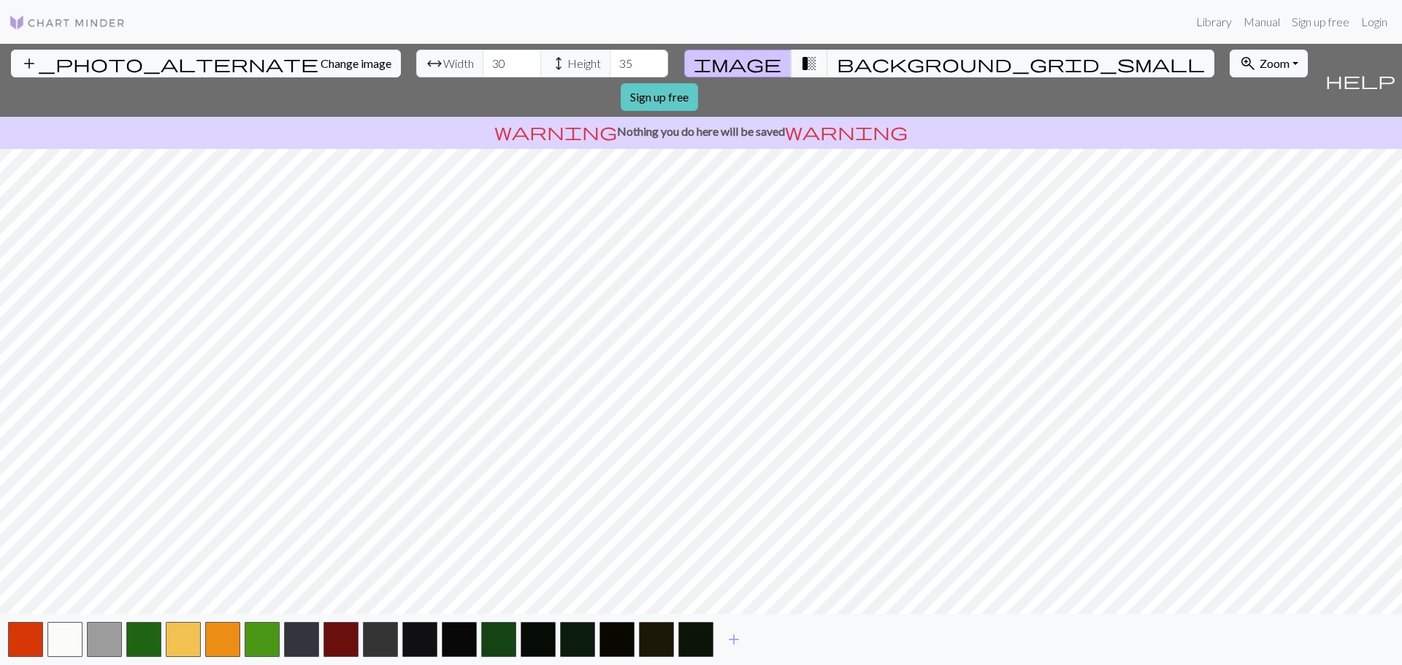
click at [698, 83] on link "Sign up free" at bounding box center [659, 97] width 77 height 28
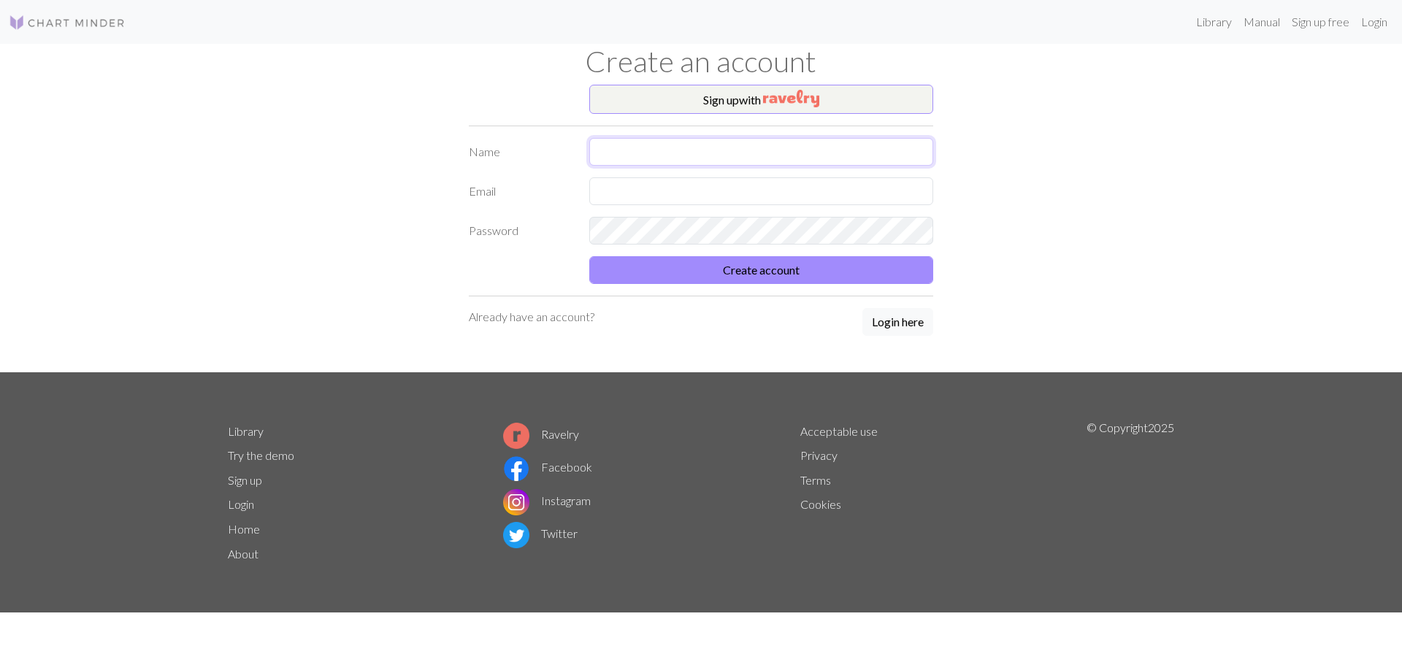
click at [672, 147] on input "text" at bounding box center [761, 152] width 344 height 28
click at [288, 191] on div "Sign up with Name Email Password Create account Already have an account? Login …" at bounding box center [701, 229] width 964 height 288
